Goal: Task Accomplishment & Management: Use online tool/utility

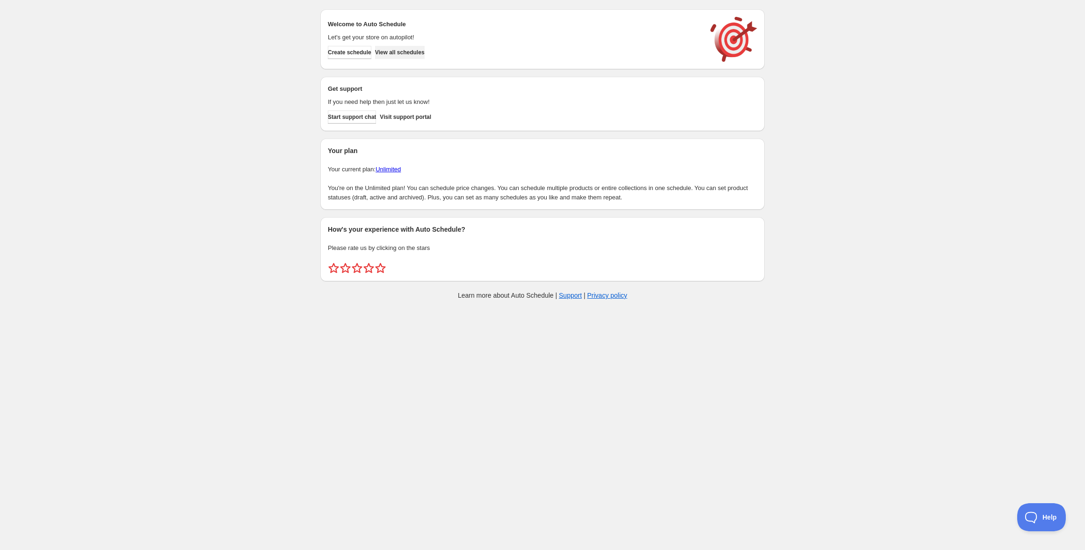
click at [417, 54] on span "View all schedules" at bounding box center [400, 52] width 50 height 7
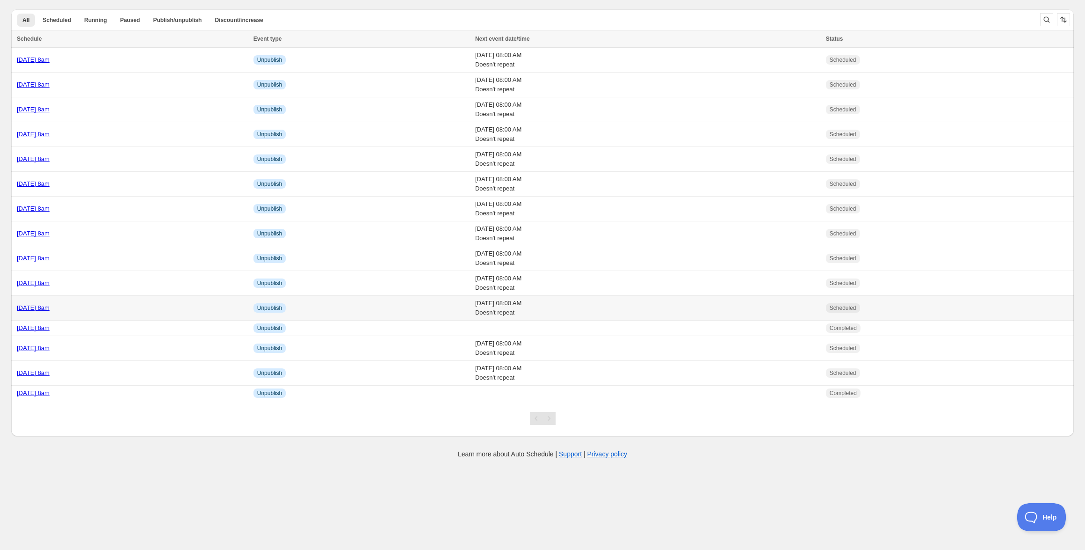
click at [50, 306] on link "[DATE] 8am" at bounding box center [33, 307] width 33 height 7
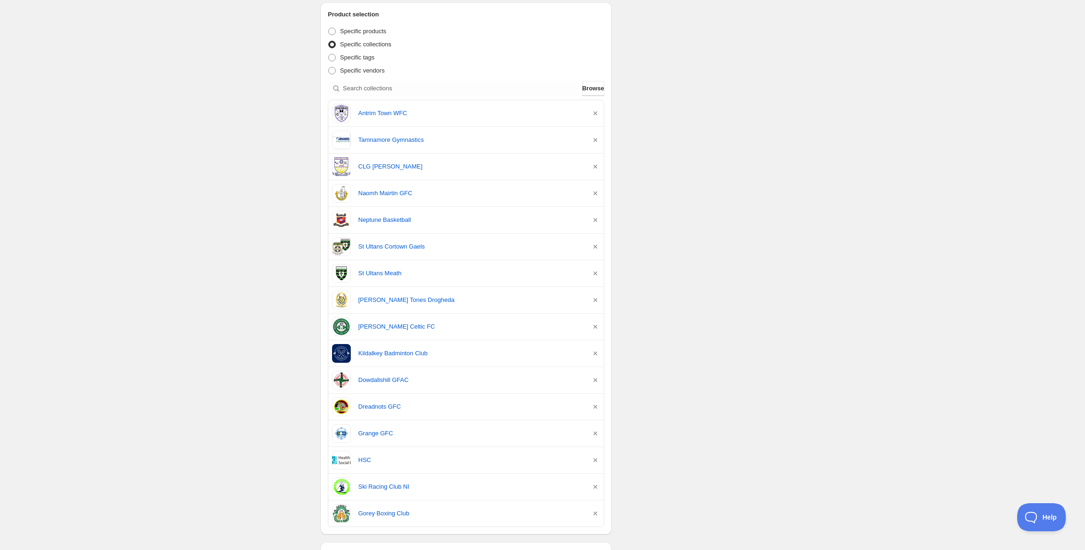
scroll to position [226, 0]
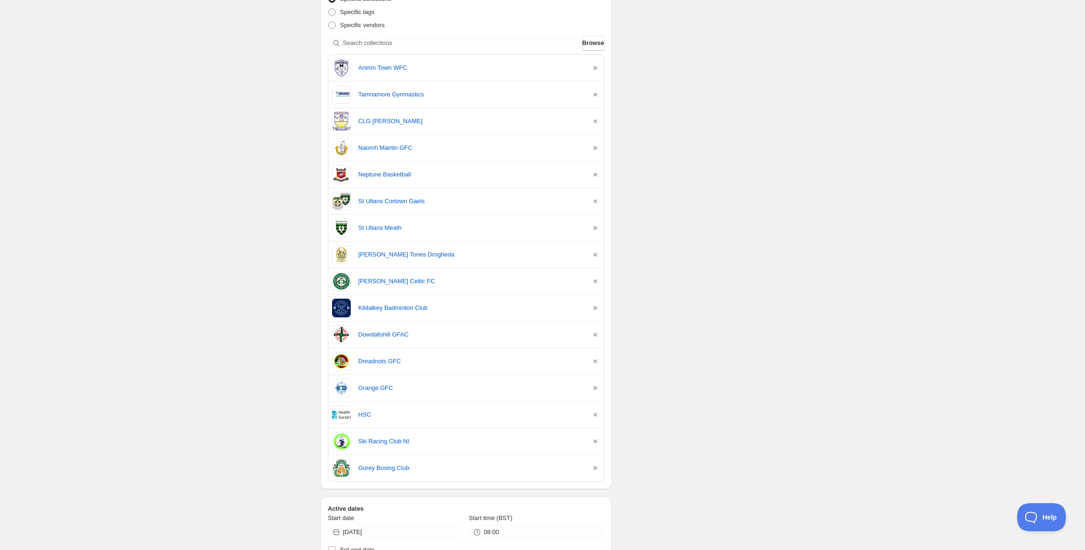
click at [794, 362] on div "[DATE] 8am. This page is ready [DATE] 8am Scheduled Duplicate Activate Deactiva…" at bounding box center [542, 333] width 1085 height 1118
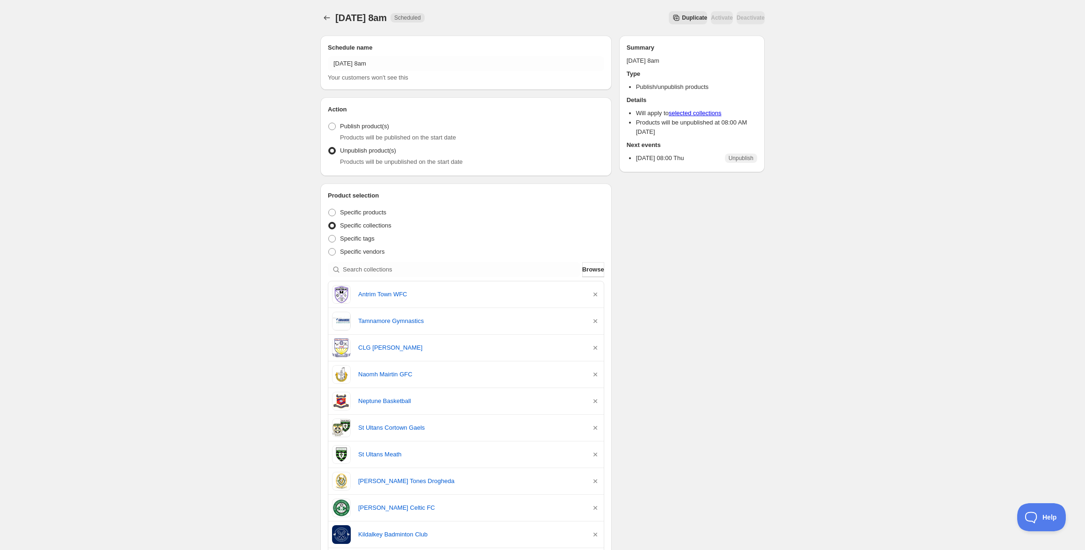
click at [232, 166] on div "[DATE] 8am. This page is ready [DATE] 8am Scheduled Duplicate Activate Deactiva…" at bounding box center [542, 559] width 1085 height 1118
